Goal: Task Accomplishment & Management: Manage account settings

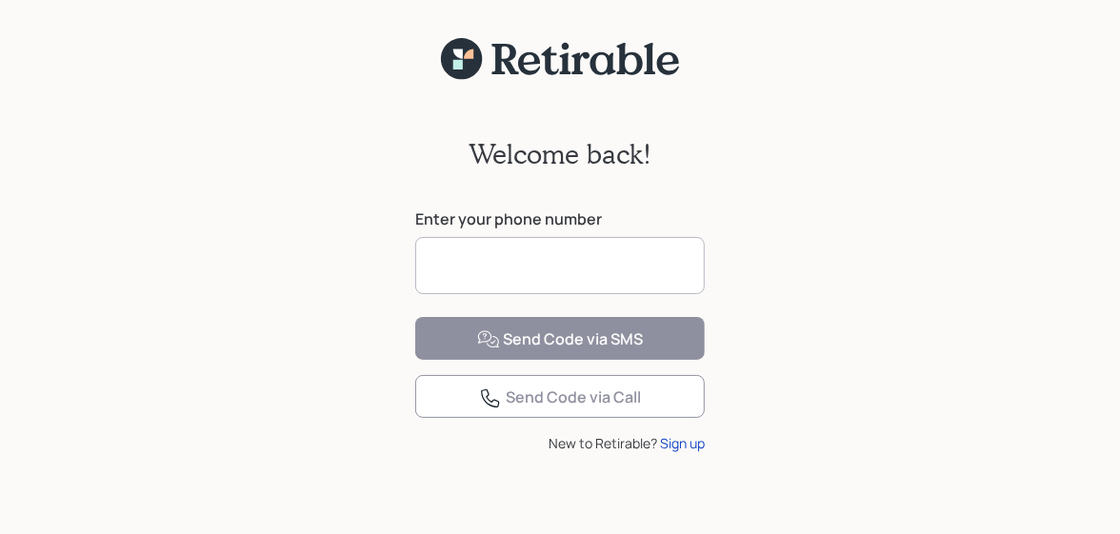
click at [531, 269] on input at bounding box center [559, 265] width 289 height 57
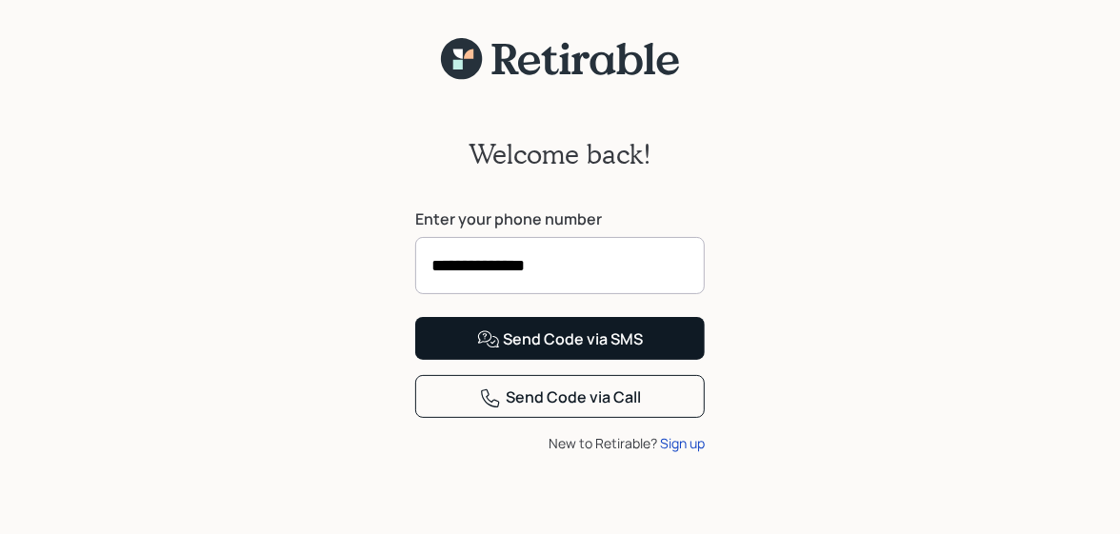
type input "**********"
click at [510, 351] on div "Send Code via SMS" at bounding box center [560, 340] width 167 height 23
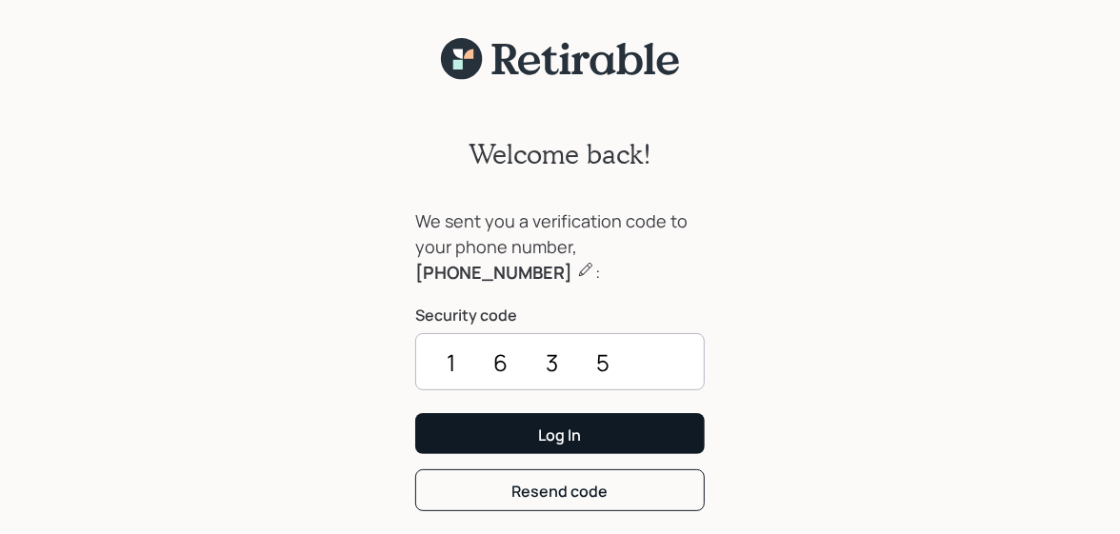
type input "1635"
click at [519, 427] on button "Log In" at bounding box center [559, 433] width 289 height 41
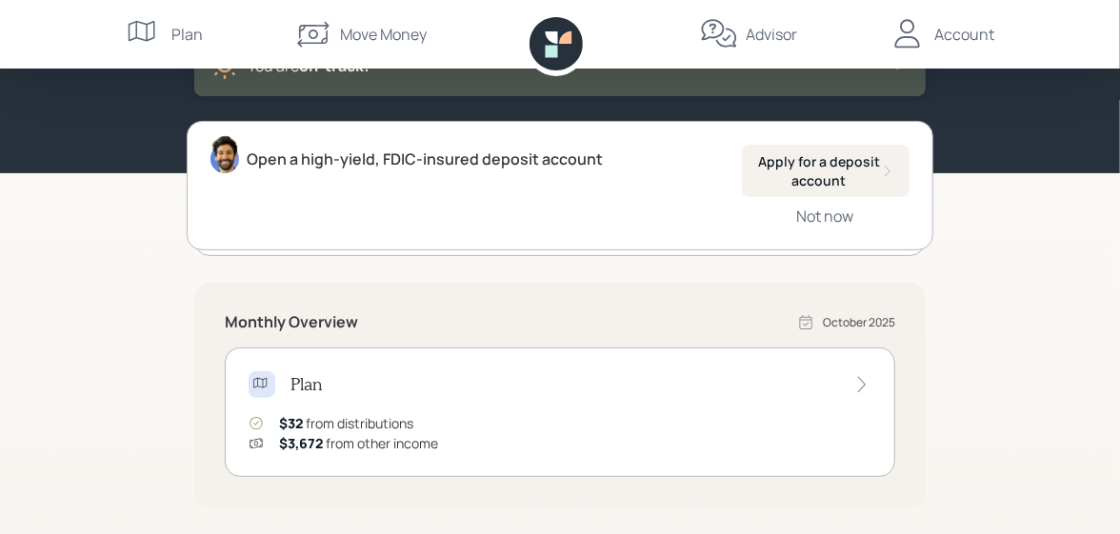
scroll to position [145, 0]
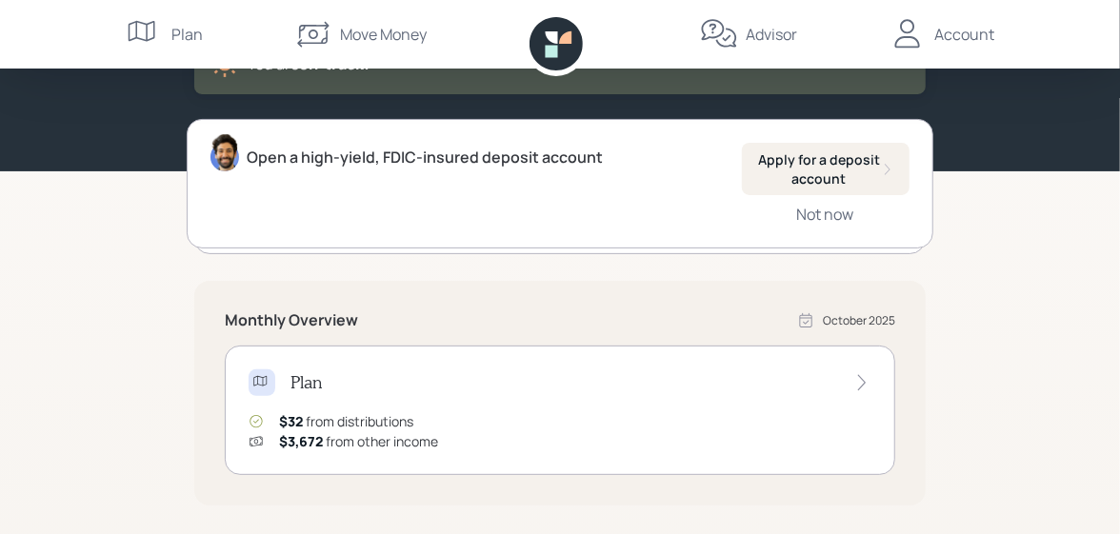
click at [860, 378] on icon at bounding box center [861, 382] width 19 height 19
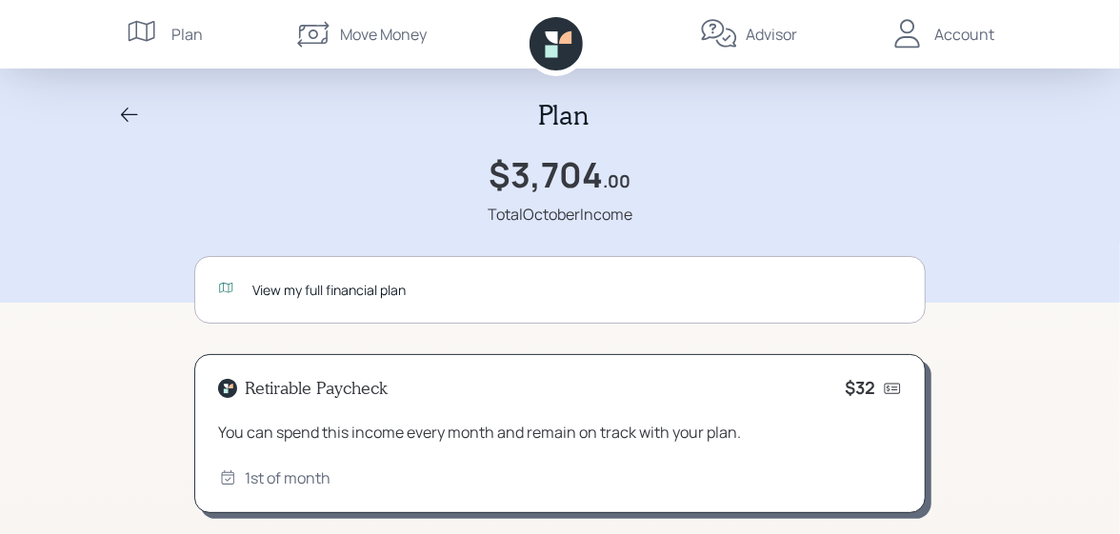
click at [276, 283] on div "View my full financial plan" at bounding box center [576, 290] width 649 height 20
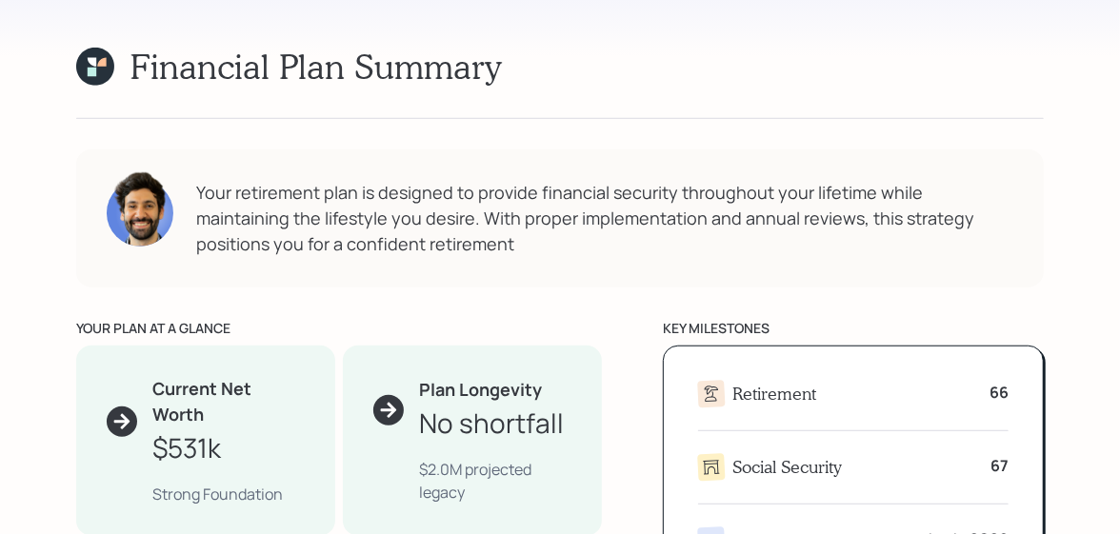
scroll to position [647, 0]
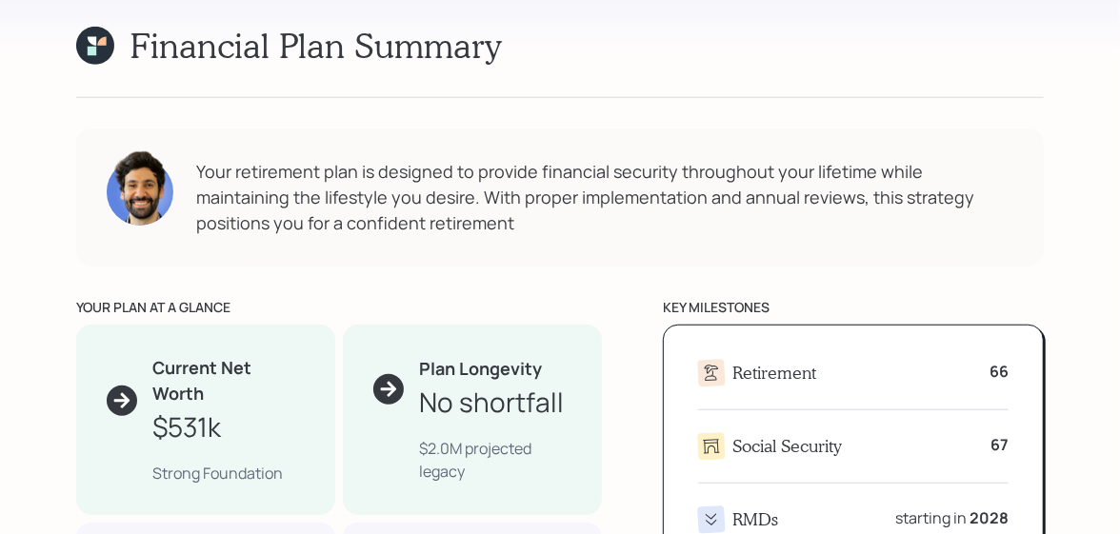
click at [173, 409] on div "$531k" at bounding box center [186, 427] width 69 height 40
click at [119, 397] on icon at bounding box center [121, 400] width 19 height 19
click at [205, 437] on div "$531k" at bounding box center [186, 427] width 69 height 40
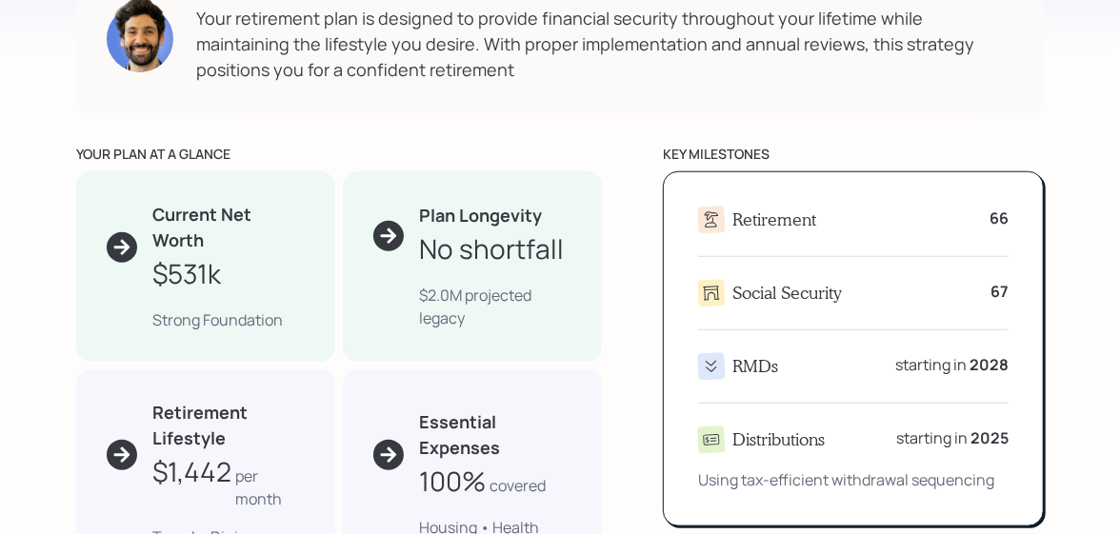
scroll to position [837, 0]
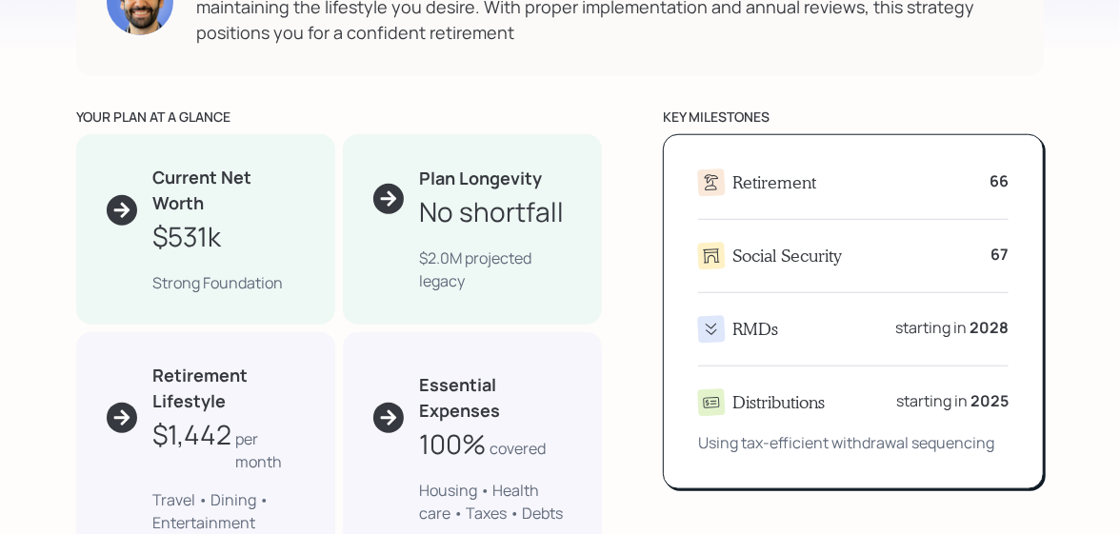
click at [707, 327] on icon at bounding box center [711, 329] width 20 height 20
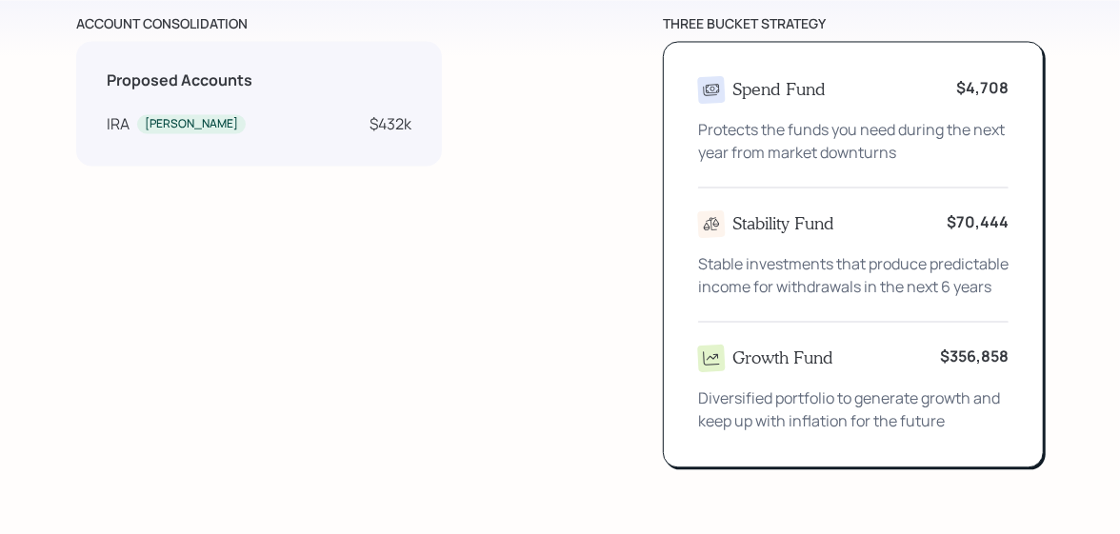
scroll to position [1841, 0]
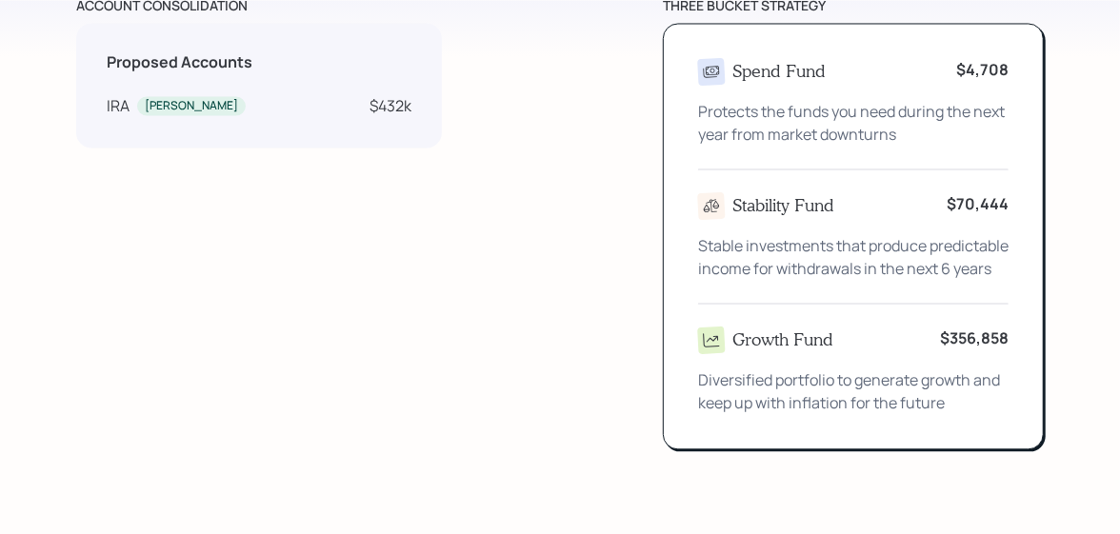
click at [965, 349] on b "$356,858" at bounding box center [974, 338] width 69 height 21
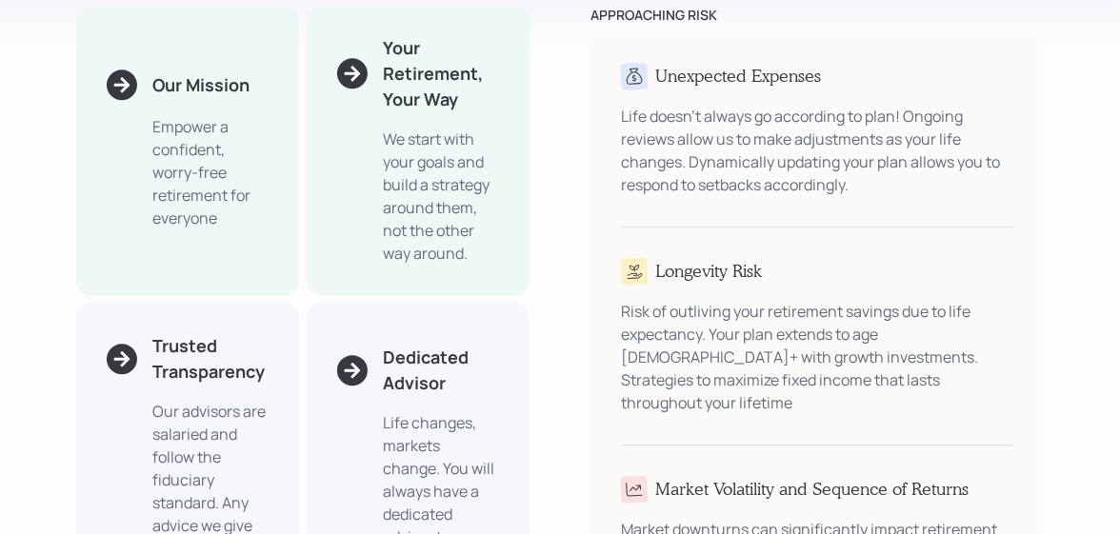
scroll to position [2526, 0]
drag, startPoint x: 1124, startPoint y: 521, endPoint x: 28, endPoint y: 230, distance: 1133.8
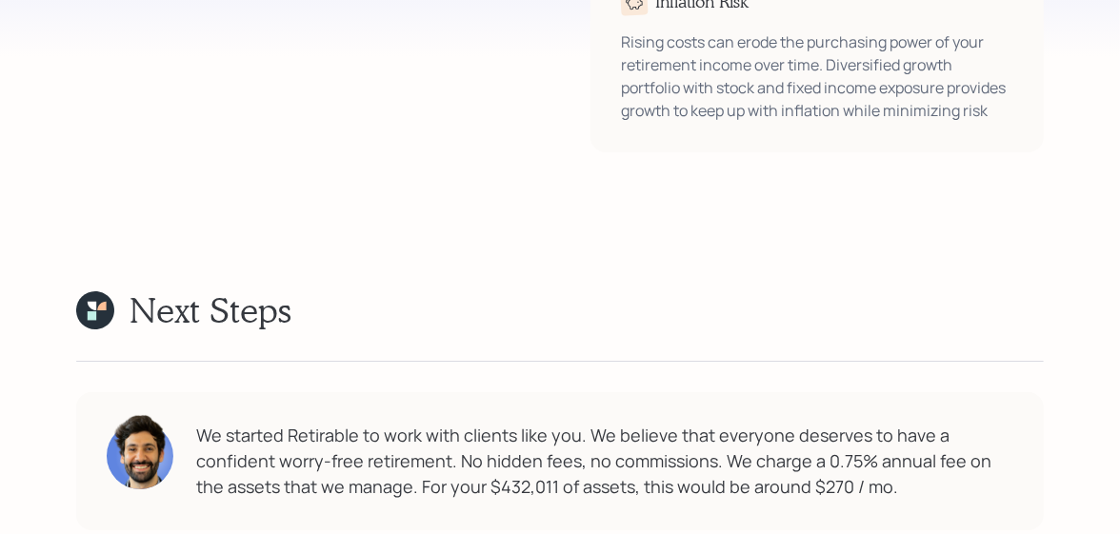
scroll to position [3250, 0]
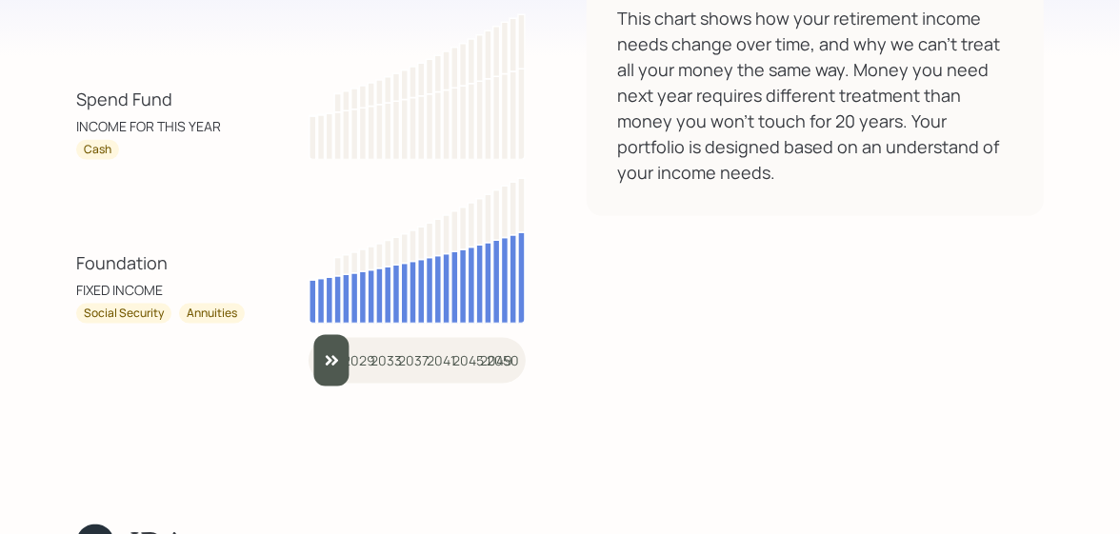
scroll to position [11807, 0]
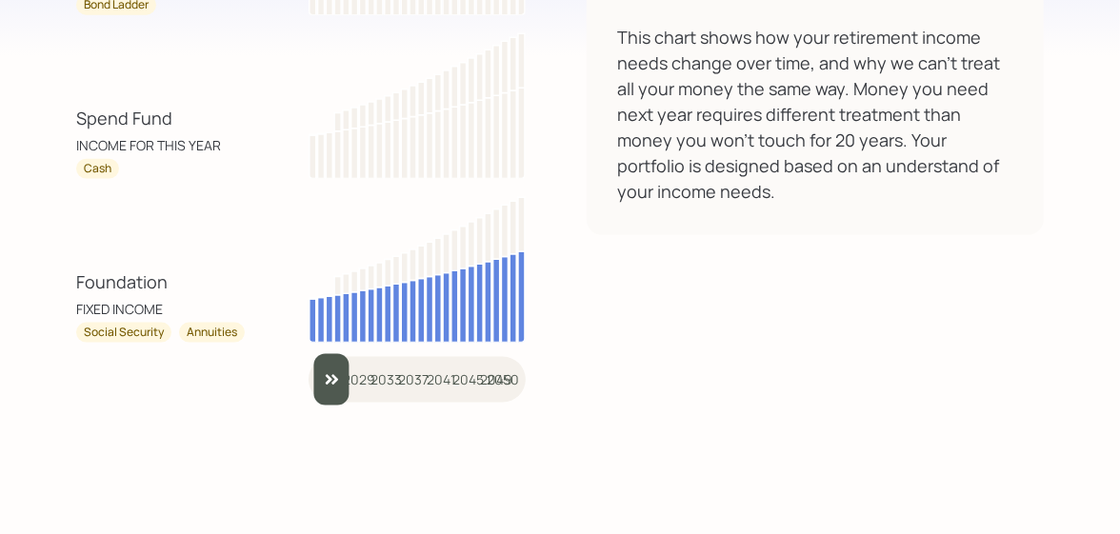
click at [323, 364] on input "slider" at bounding box center [417, 379] width 217 height 51
click at [332, 357] on input "slider" at bounding box center [417, 379] width 217 height 51
drag, startPoint x: 334, startPoint y: 357, endPoint x: 309, endPoint y: 367, distance: 27.4
type input "2025"
click at [309, 367] on input "slider" at bounding box center [417, 379] width 217 height 51
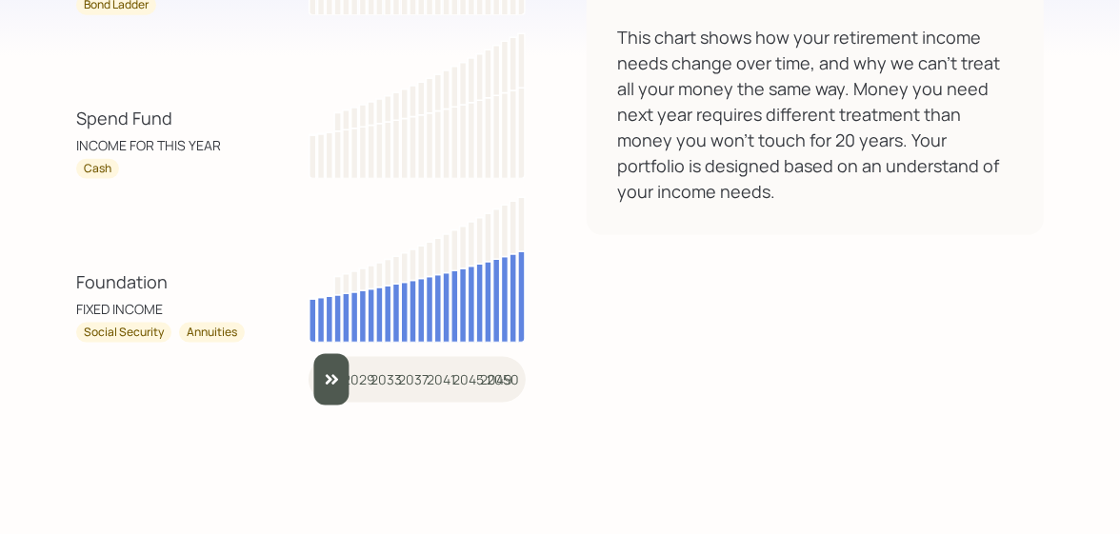
click at [210, 325] on div "Annuities" at bounding box center [212, 333] width 50 height 16
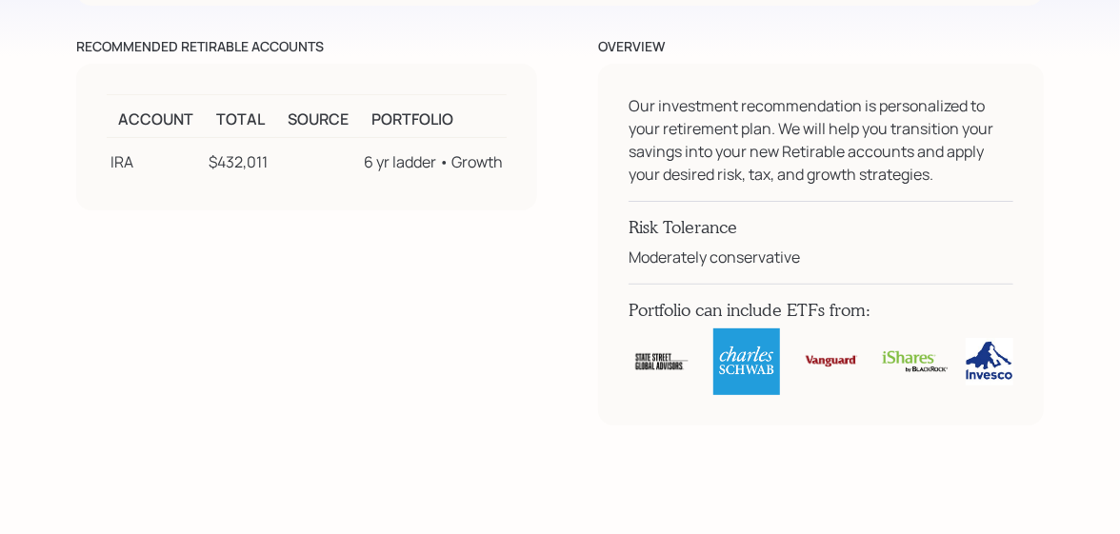
scroll to position [10578, 0]
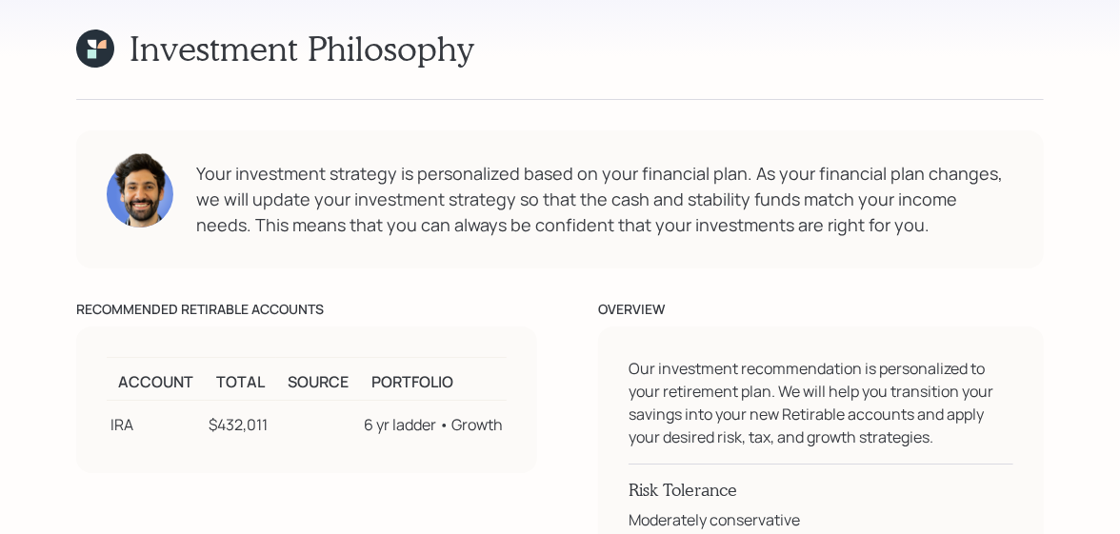
click at [1118, 262] on div "Retirement Financial Plan [PERSON_NAME] This comprehensive analysis includes yo…" at bounding box center [560, 479] width 1120 height 22114
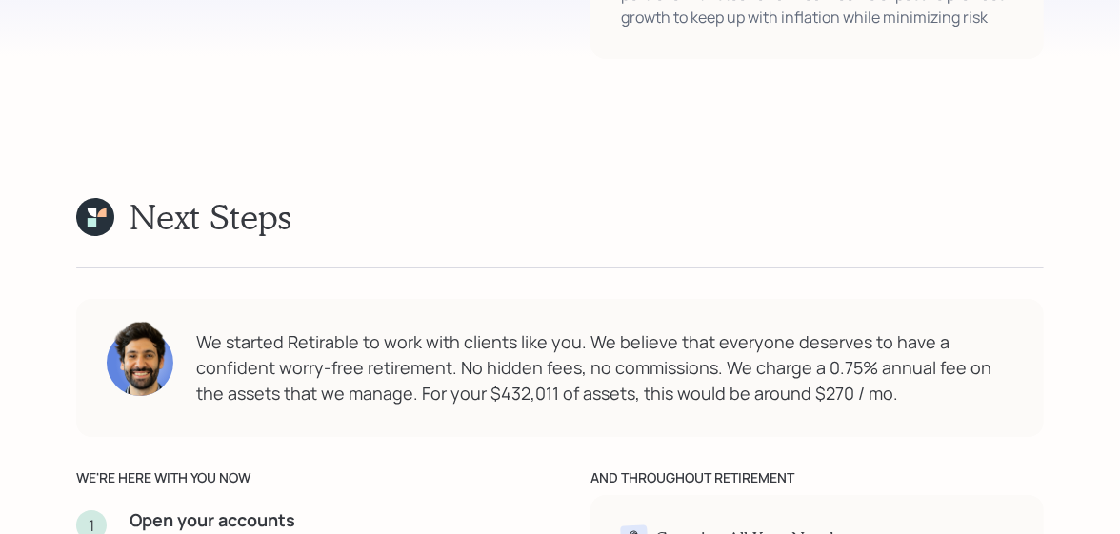
scroll to position [3285, 0]
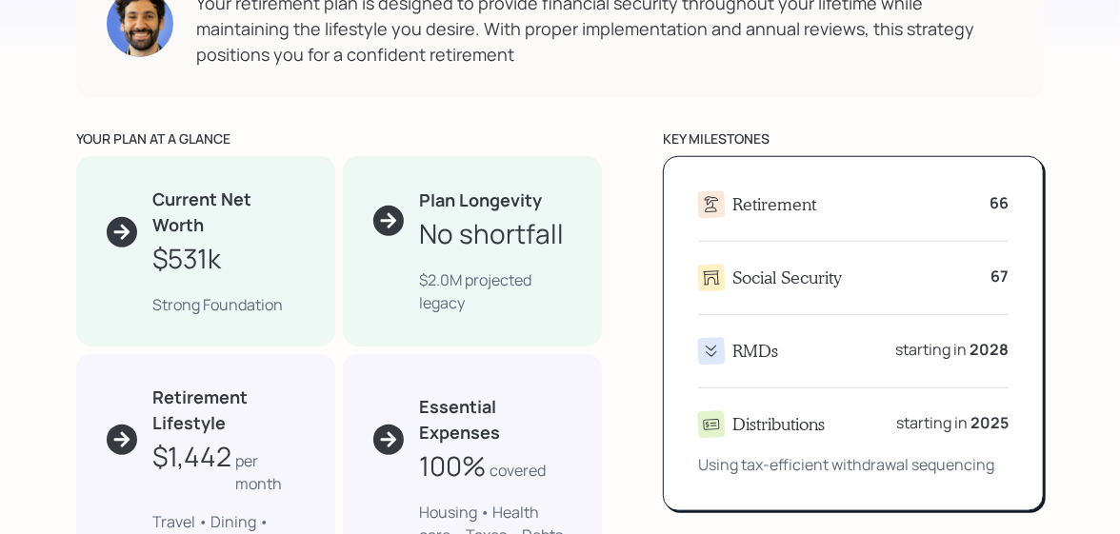
scroll to position [852, 0]
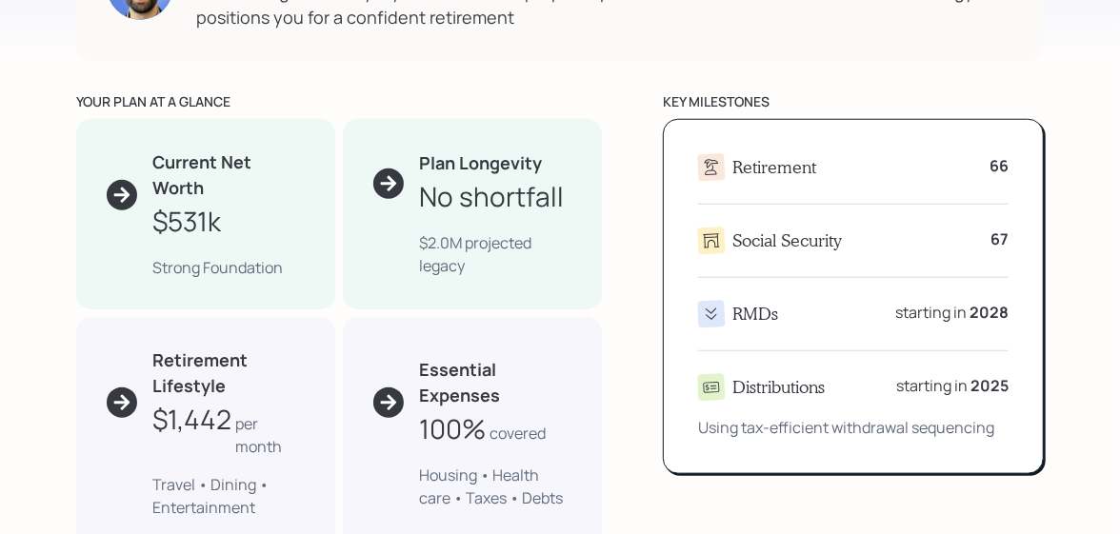
click at [754, 308] on h4 "RMDs" at bounding box center [755, 314] width 46 height 21
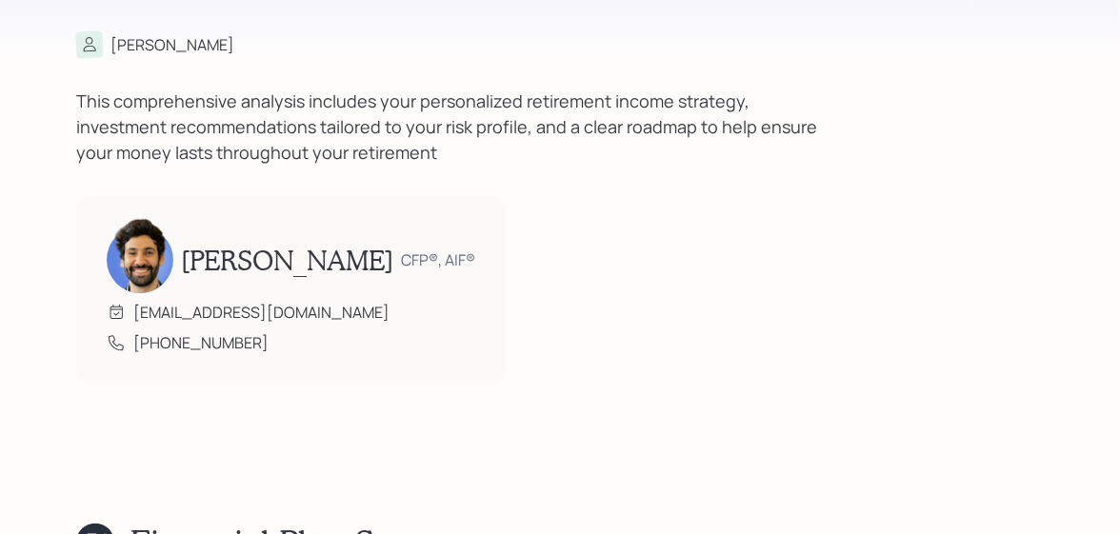
scroll to position [0, 0]
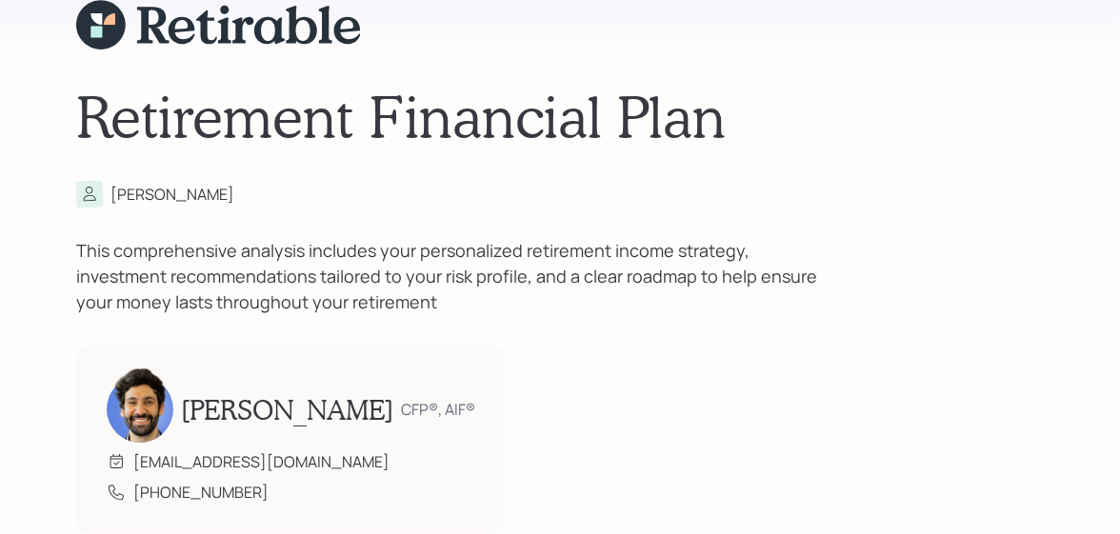
click at [90, 191] on icon at bounding box center [89, 195] width 20 height 20
click at [110, 194] on div "[PERSON_NAME]" at bounding box center [172, 194] width 124 height 23
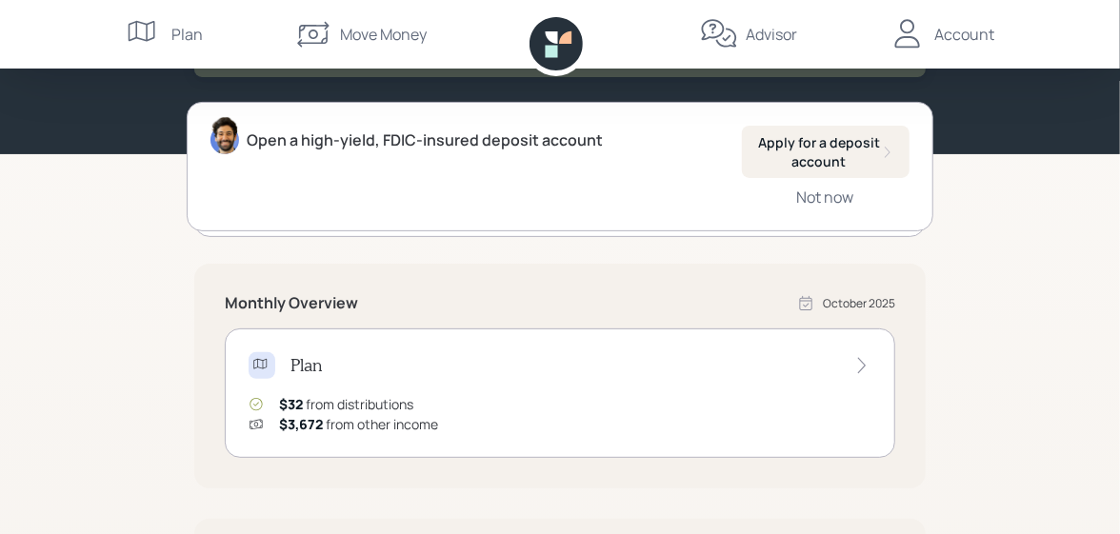
scroll to position [190, 0]
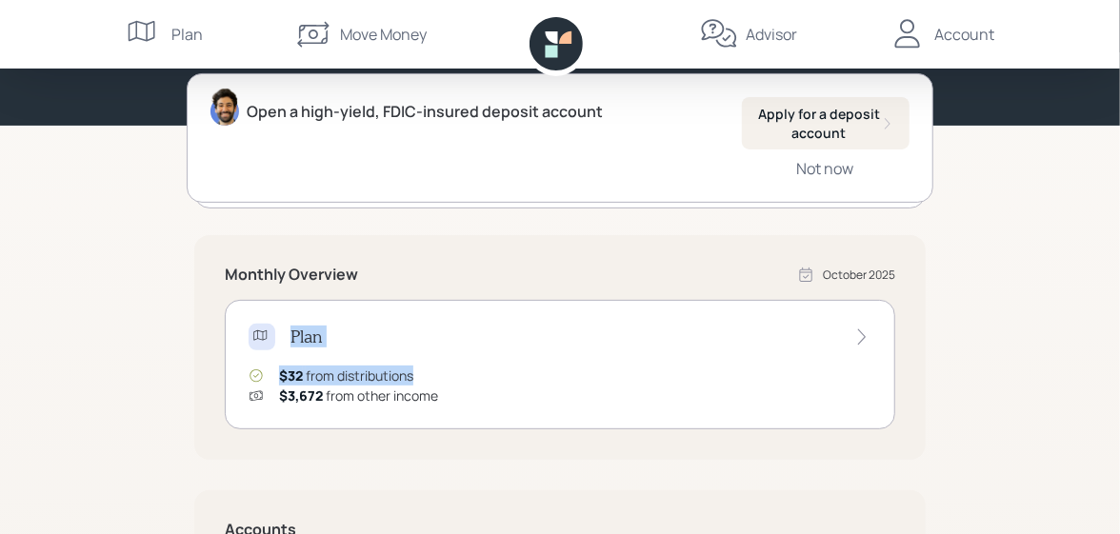
drag, startPoint x: 1036, startPoint y: 370, endPoint x: 1042, endPoint y: 264, distance: 106.8
click at [1042, 264] on div "Good Morning , Ann You are on‑track! Open a high-yield, FDIC-insured deposit ac…" at bounding box center [560, 400] width 1120 height 1181
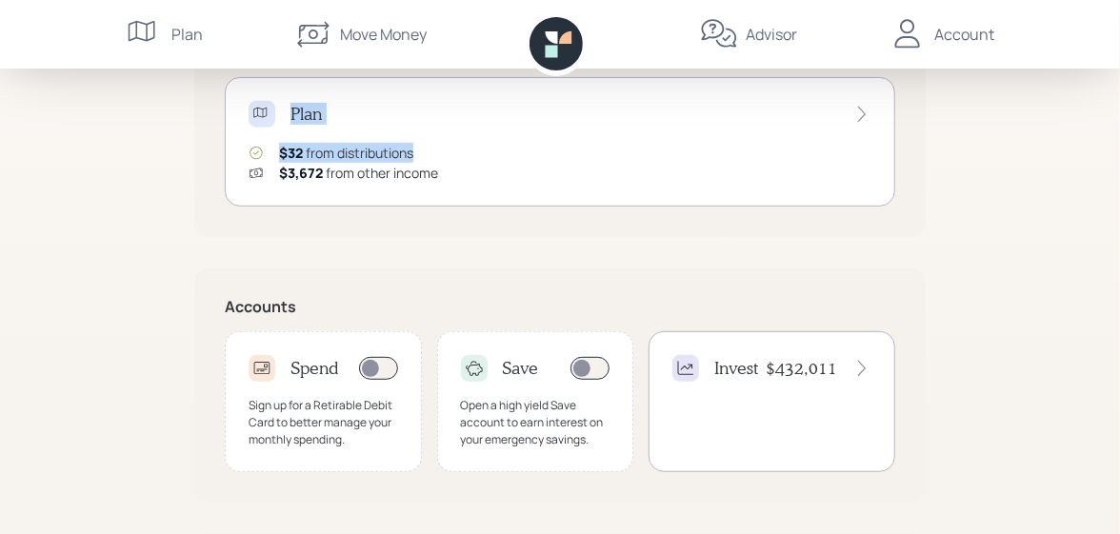
scroll to position [420, 0]
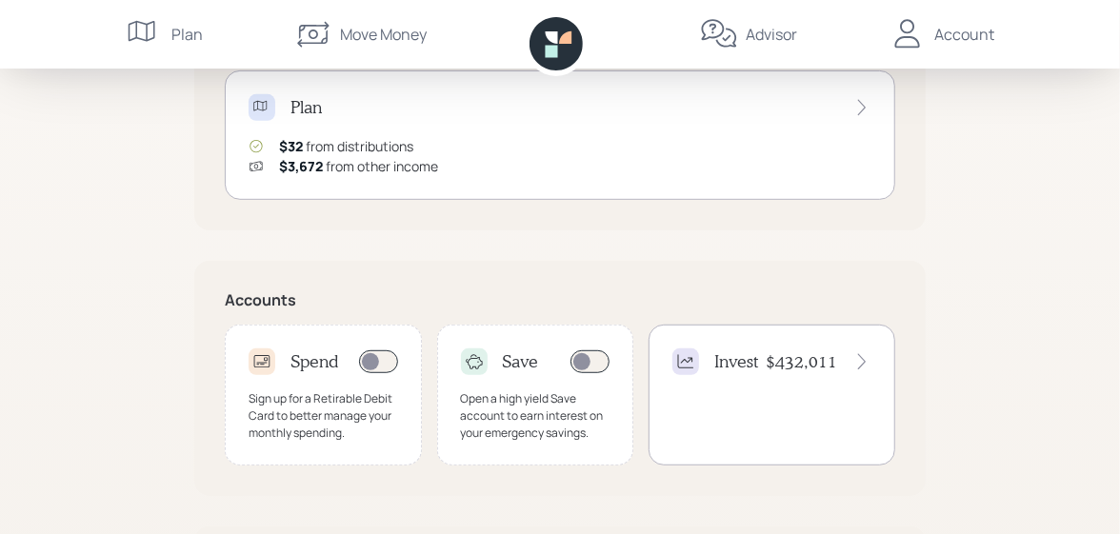
click at [862, 355] on icon at bounding box center [861, 361] width 19 height 19
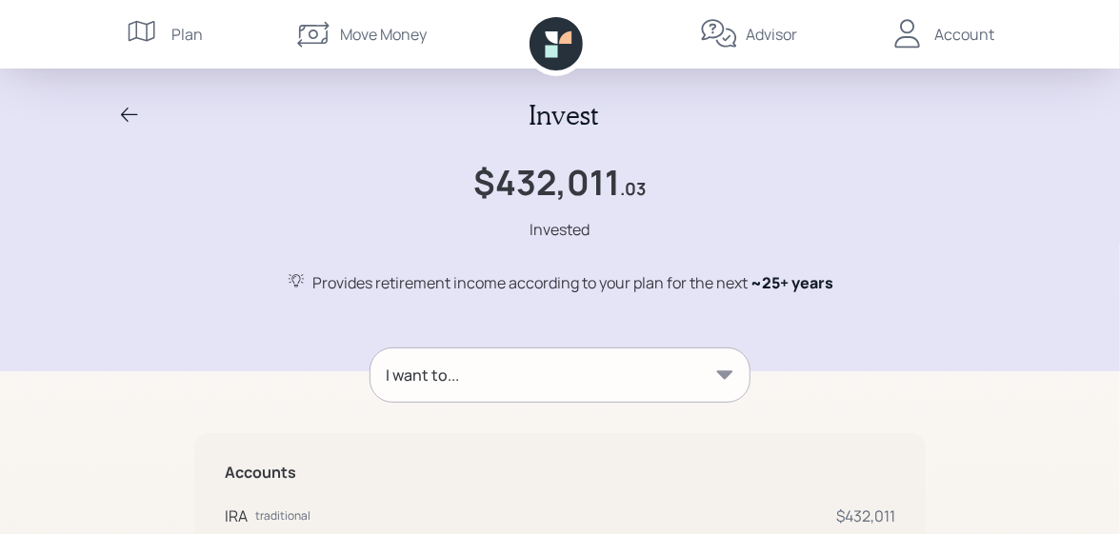
click at [1032, 378] on div "Invest $432,011 .03 Invested Provides retirement income according to your plan …" at bounding box center [560, 442] width 1120 height 884
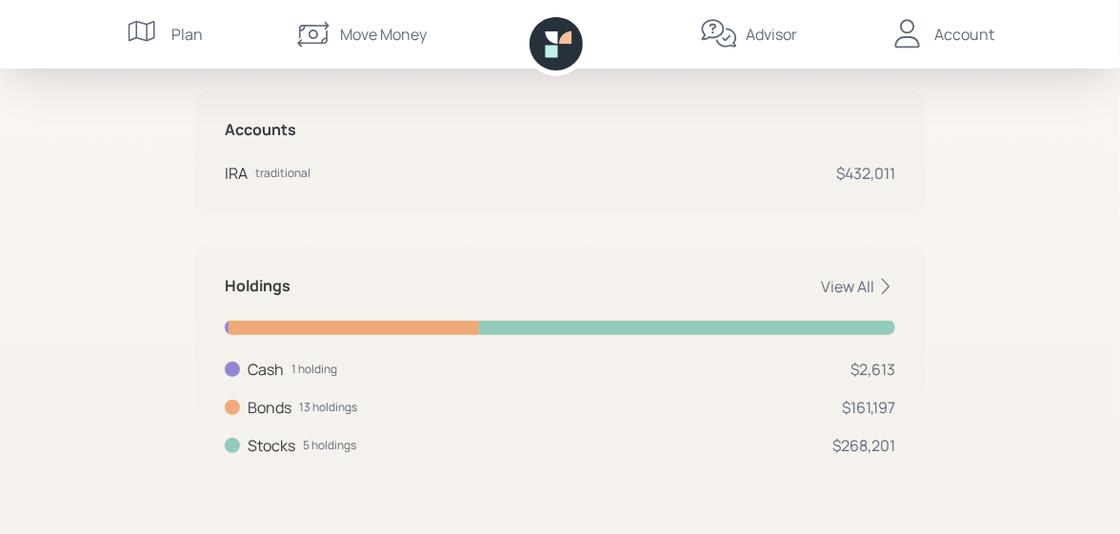
scroll to position [347, 0]
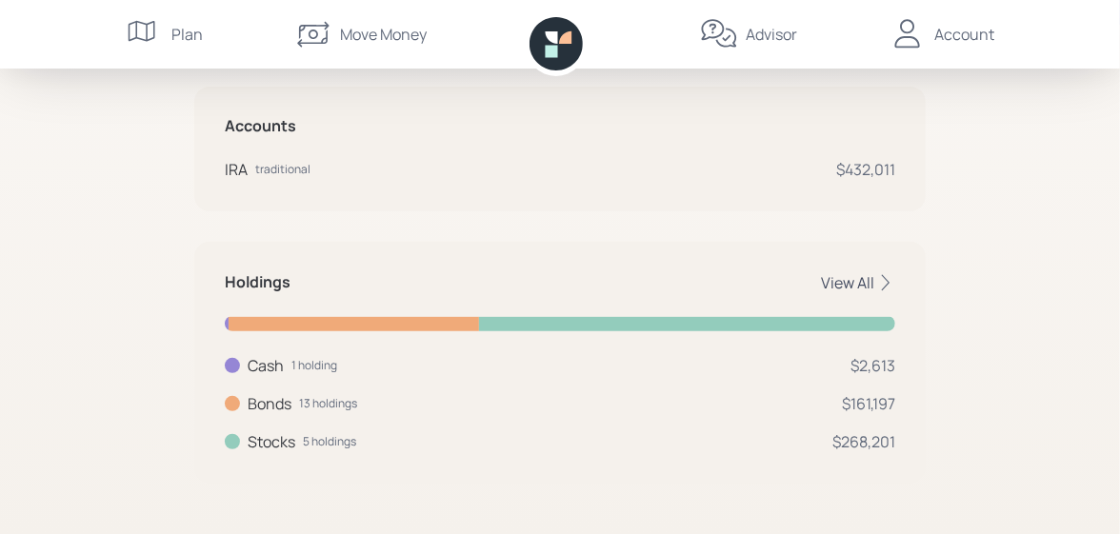
click at [886, 276] on icon at bounding box center [885, 282] width 19 height 19
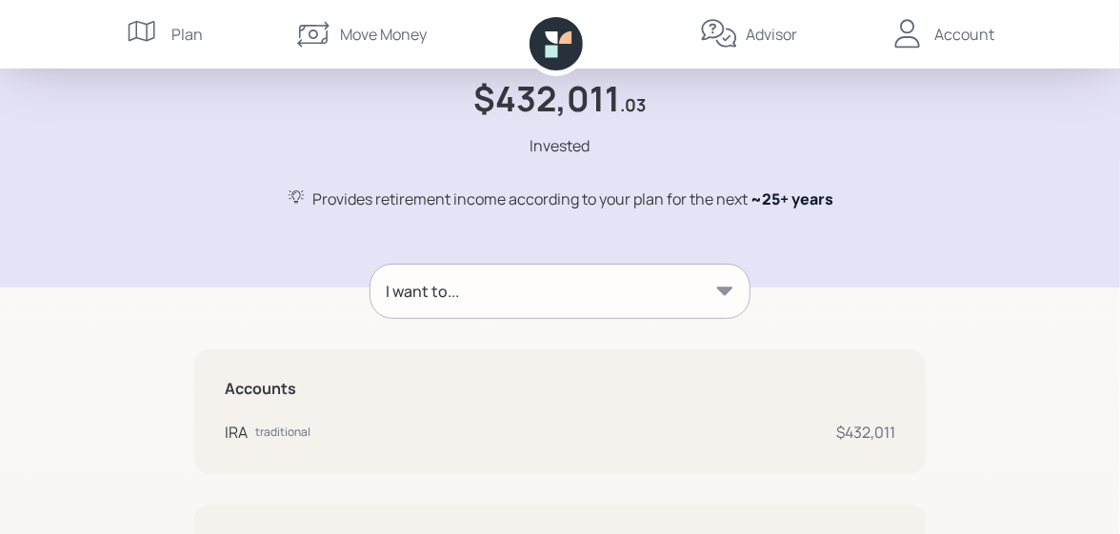
scroll to position [92, 0]
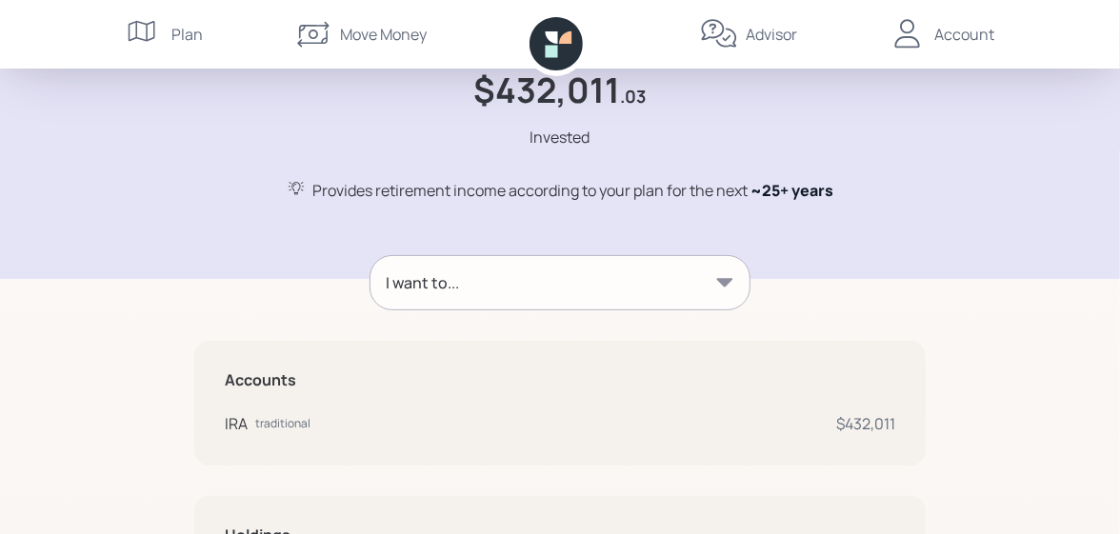
click at [724, 276] on icon at bounding box center [724, 282] width 19 height 19
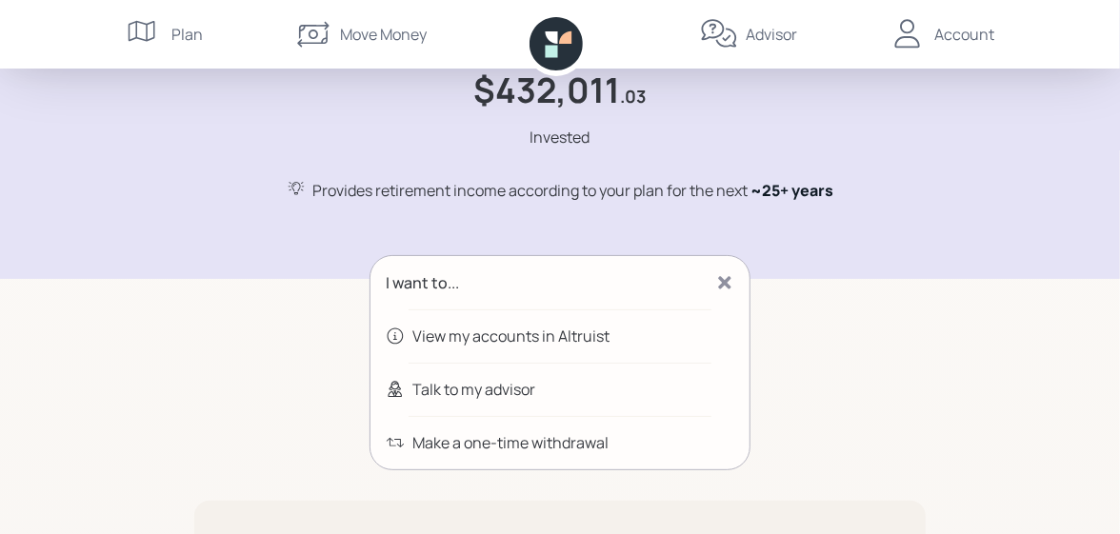
click at [539, 331] on div "View my accounts in Altruist" at bounding box center [510, 336] width 197 height 23
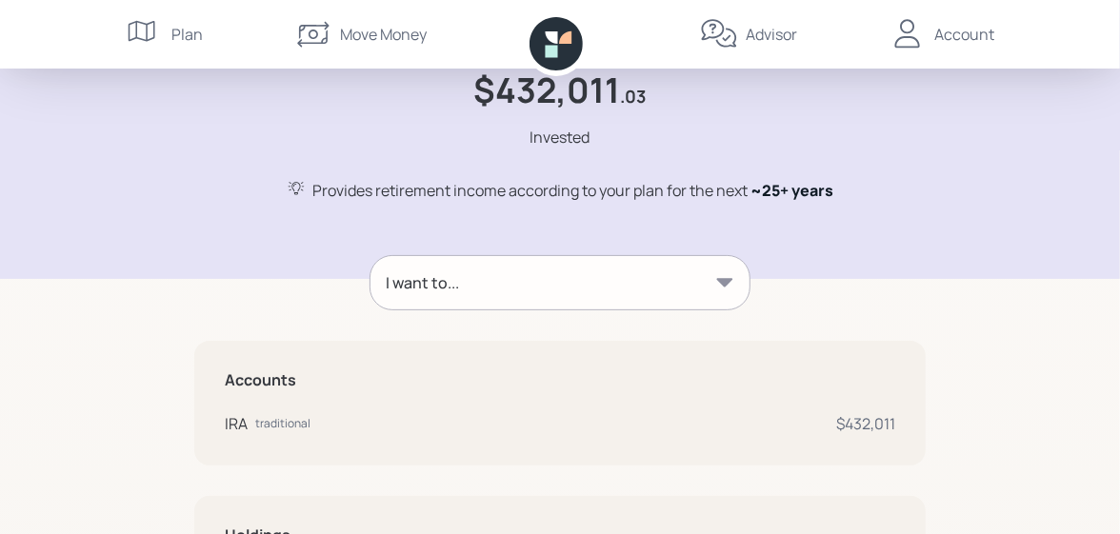
click at [1070, 35] on div "Plan Move Money Advisor Account" at bounding box center [560, 34] width 1120 height 69
click at [961, 31] on div "Account" at bounding box center [964, 34] width 60 height 23
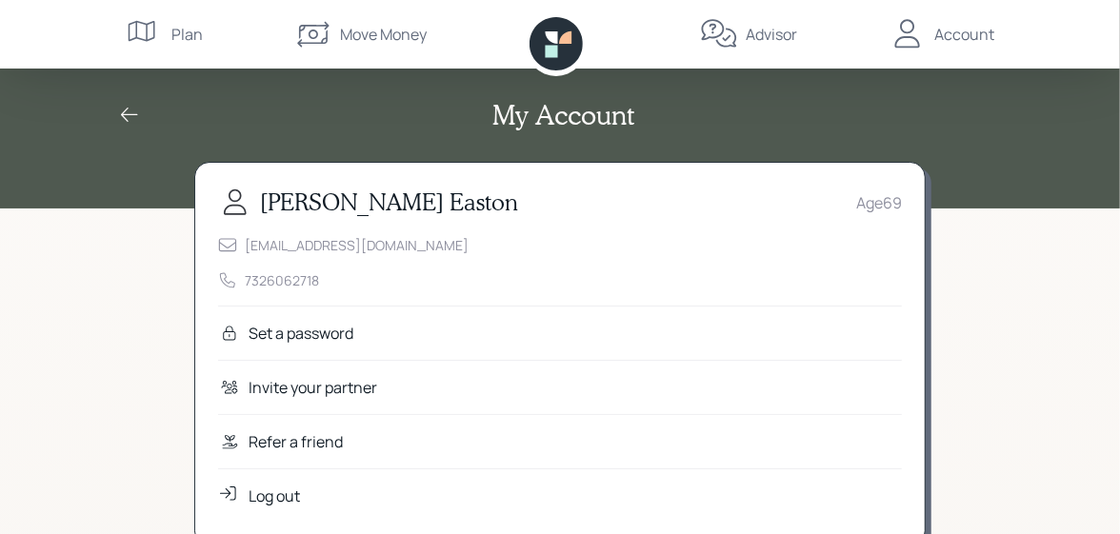
click at [268, 494] on div "Log out" at bounding box center [274, 496] width 51 height 23
